Goal: Check status: Check status

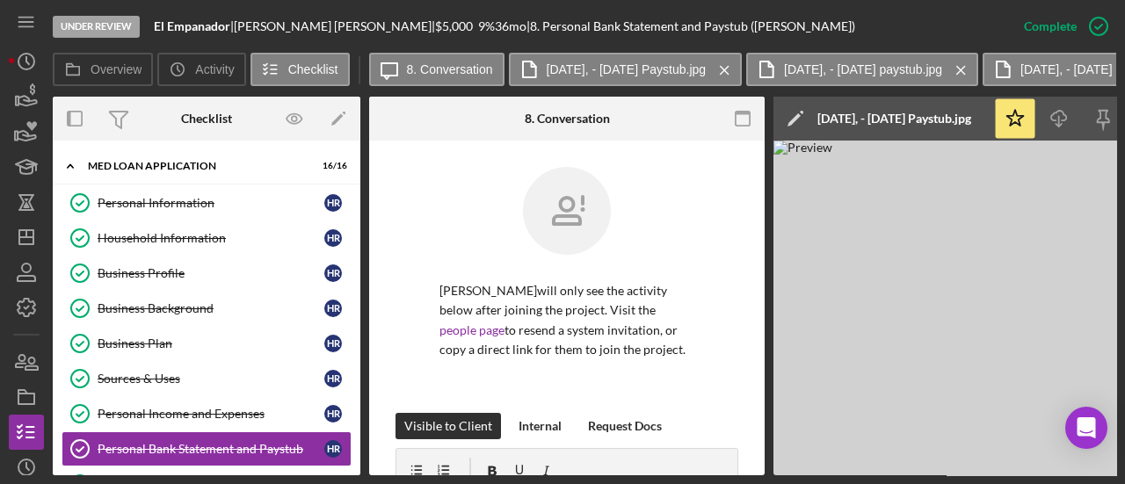
scroll to position [371, 0]
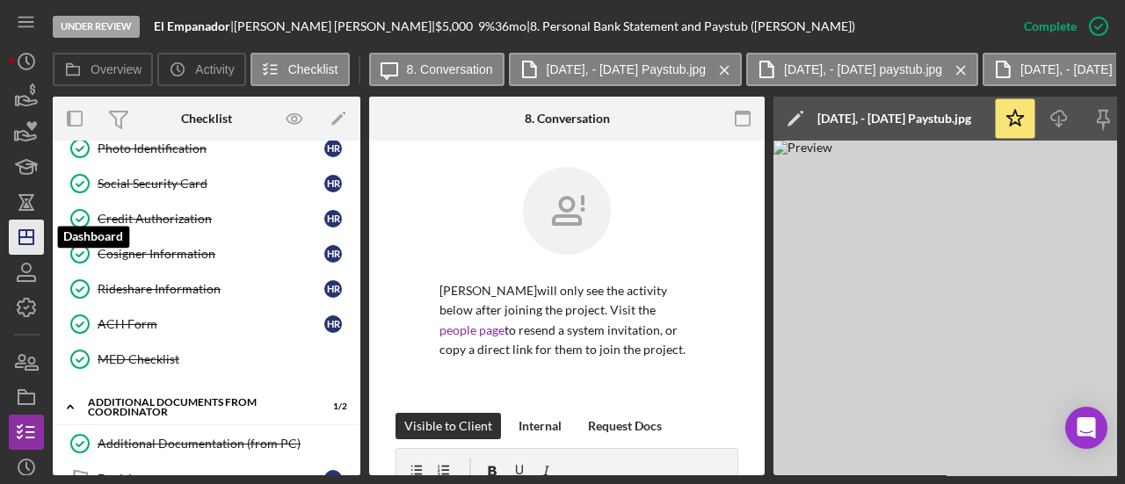
click at [33, 243] on polygon "button" at bounding box center [26, 237] width 14 height 14
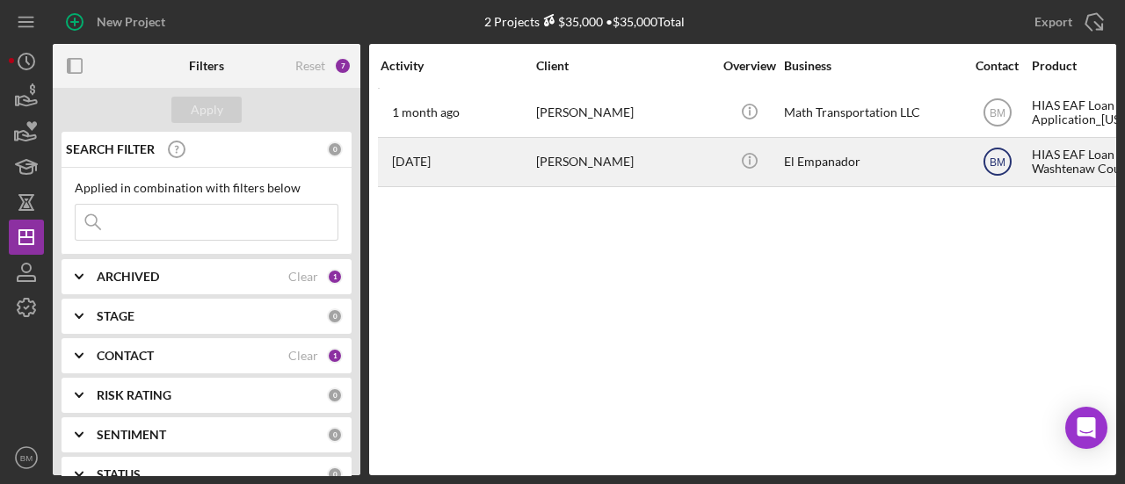
click at [1005, 120] on text "BM" at bounding box center [998, 113] width 16 height 12
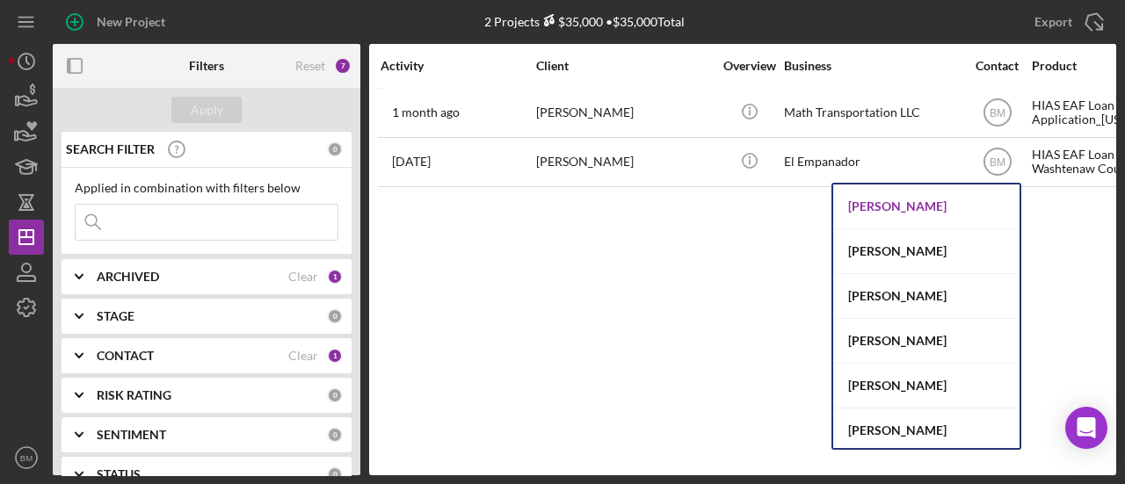
click at [927, 207] on div "[PERSON_NAME]" at bounding box center [926, 207] width 186 height 45
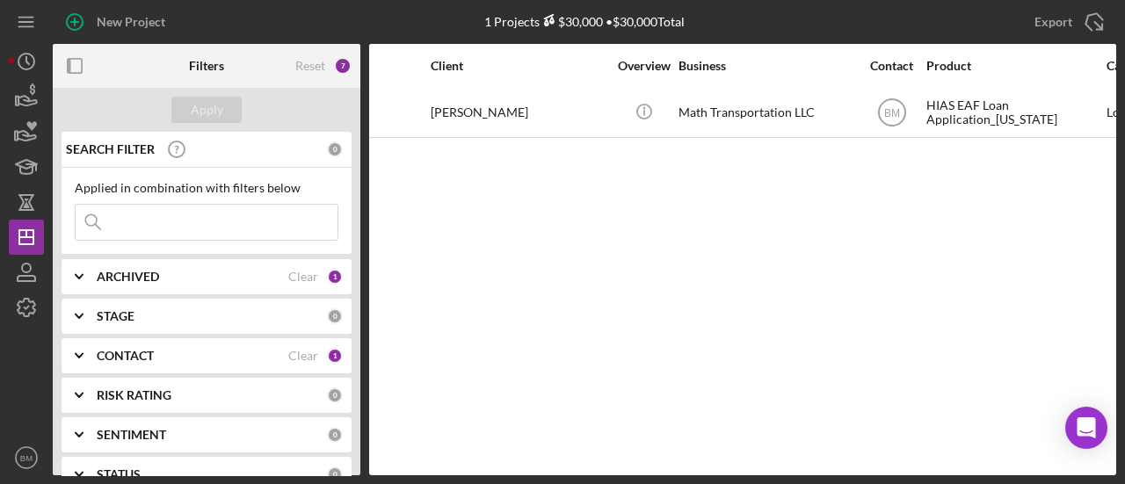
scroll to position [0, 107]
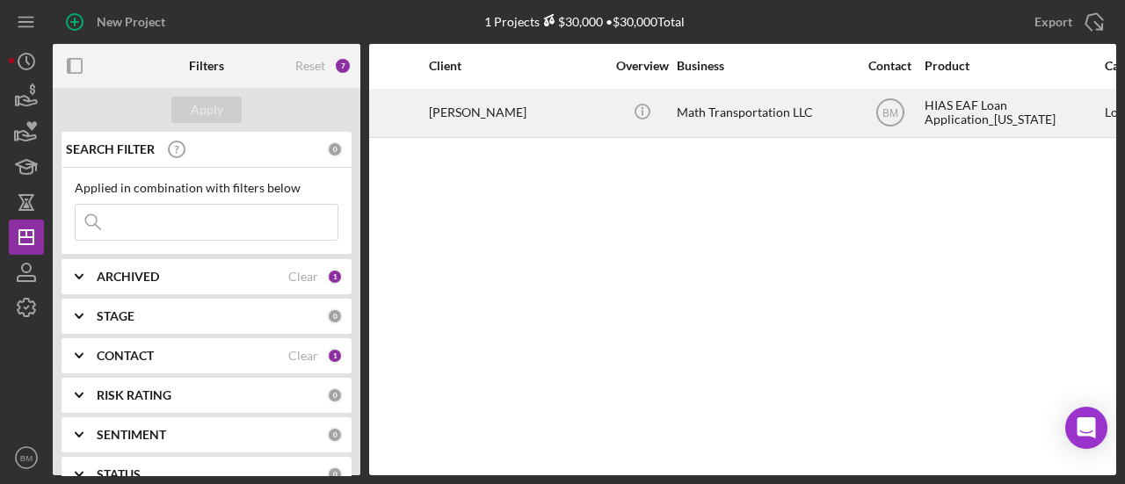
click at [779, 108] on div "Math Transportation LLC" at bounding box center [765, 113] width 176 height 47
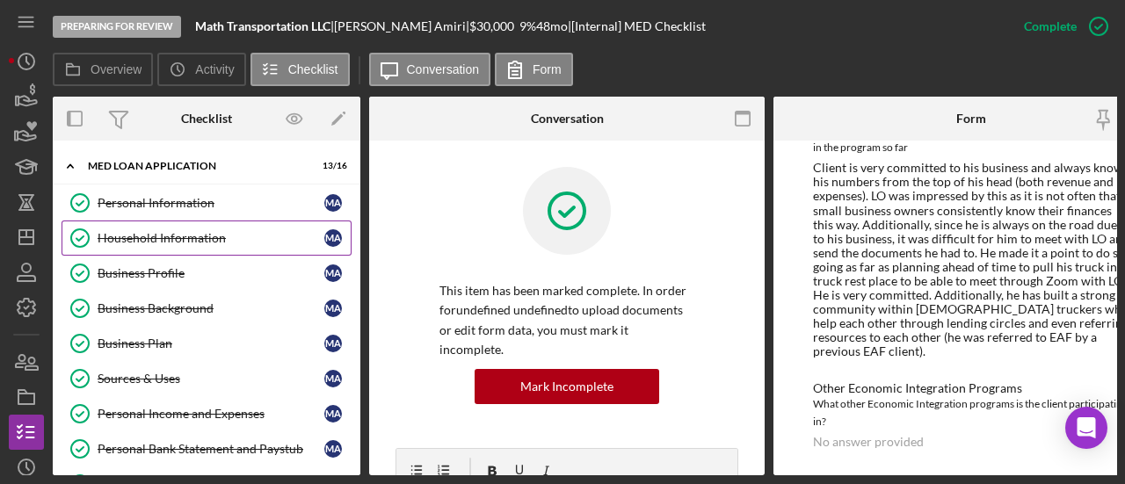
click at [204, 228] on link "Household Information Household Information M A" at bounding box center [207, 238] width 290 height 35
